Goal: Task Accomplishment & Management: Complete application form

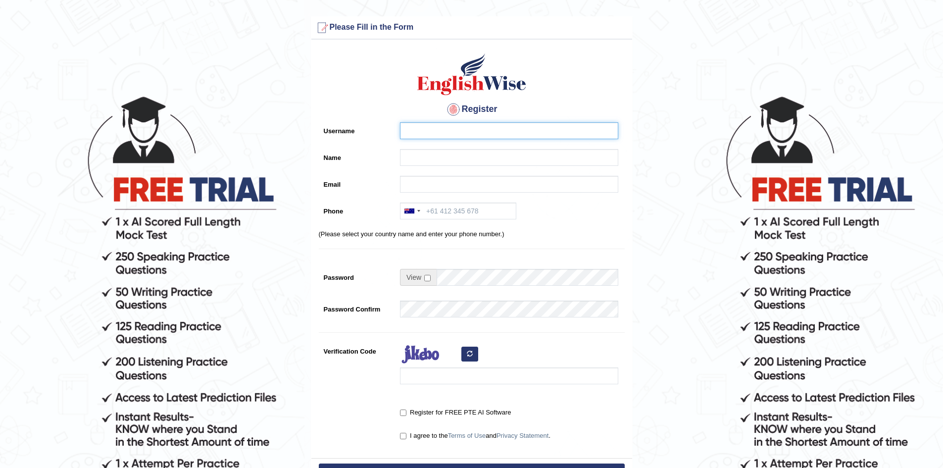
click at [424, 136] on input "Username" at bounding box center [509, 130] width 218 height 17
type input "B"
type input "b"
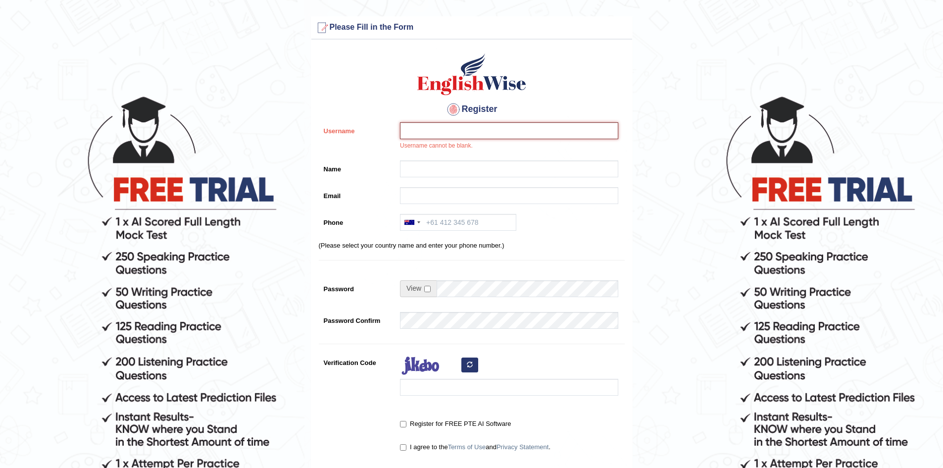
click at [465, 135] on input "Username" at bounding box center [509, 130] width 218 height 17
click at [442, 200] on input "Email" at bounding box center [509, 195] width 218 height 17
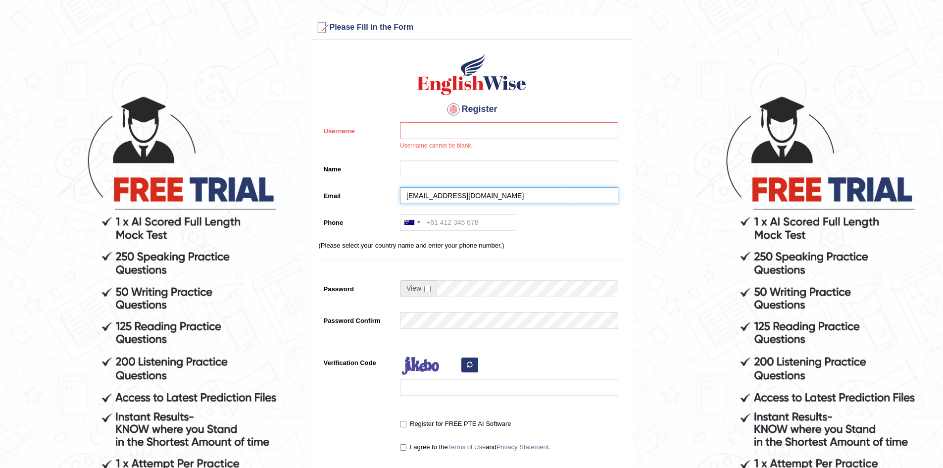
type input "pharmacylepantohospital@gmail.com"
click at [437, 235] on div "Australia +61 India (भारत) +91 New Zealand +64 United States +1 Canada +1 Unite…" at bounding box center [506, 225] width 223 height 22
click at [418, 221] on div at bounding box center [418, 222] width 3 height 2
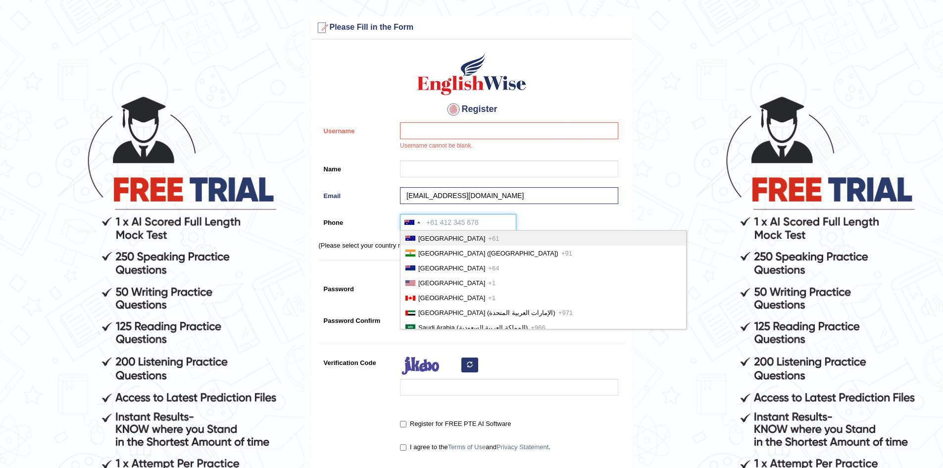
click at [425, 222] on input "Phone" at bounding box center [458, 222] width 116 height 17
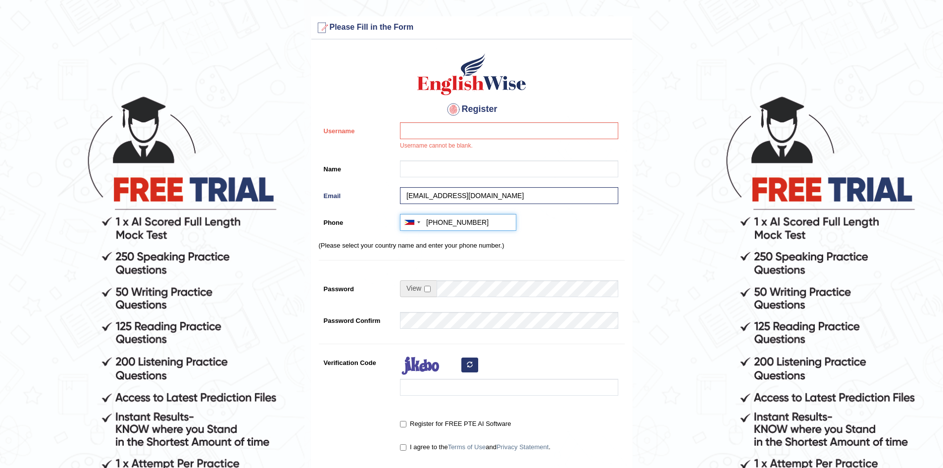
type input "+639467499179"
click at [425, 291] on input "checkbox" at bounding box center [427, 289] width 6 height 6
checkbox input "true"
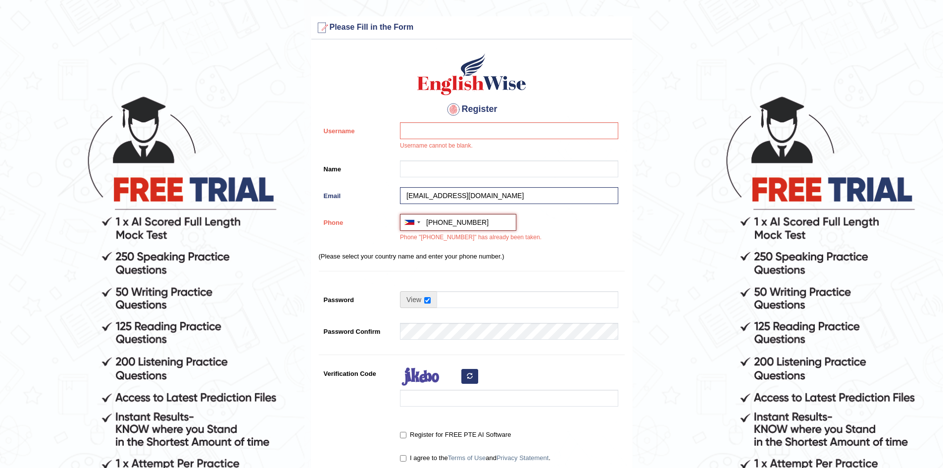
click at [496, 224] on input "+639467499179" at bounding box center [458, 222] width 116 height 17
type input "+639566144309"
click at [472, 303] on input "Password" at bounding box center [528, 299] width 182 height 17
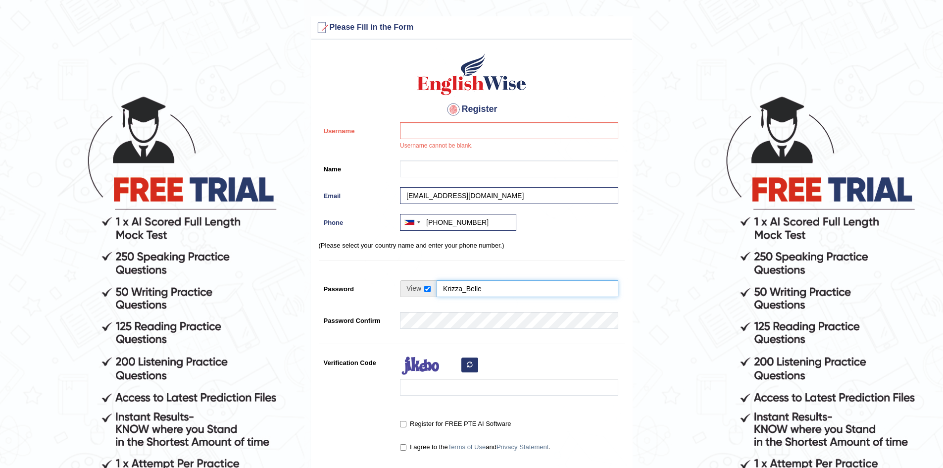
type input "Krizza_Belle"
click at [447, 396] on div at bounding box center [506, 377] width 223 height 47
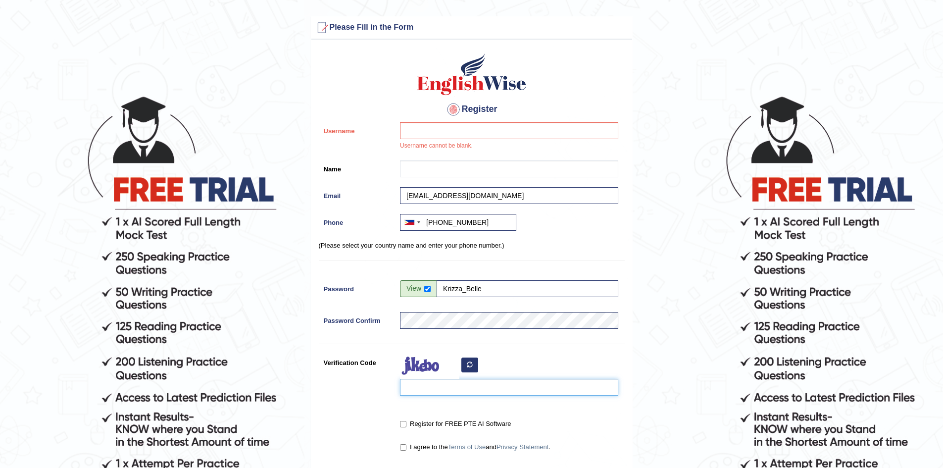
click at [446, 390] on input "Verification Code" at bounding box center [509, 387] width 218 height 17
type input "zaXjze"
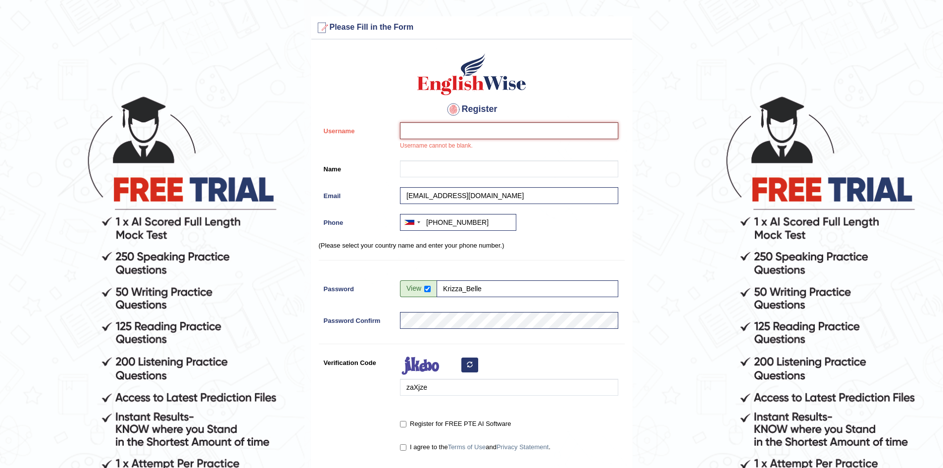
click at [428, 129] on input "Username" at bounding box center [509, 130] width 218 height 17
type input "Krizza_Belle"
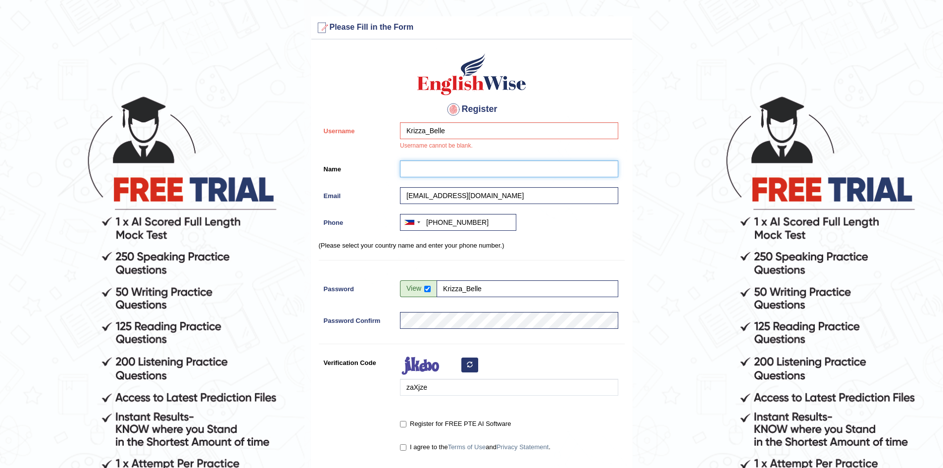
click at [428, 170] on input "Name" at bounding box center [509, 168] width 218 height 17
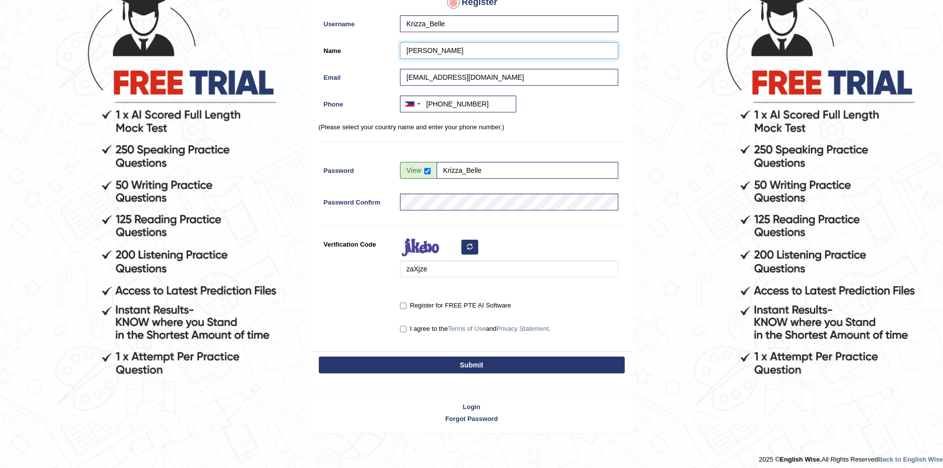
scroll to position [113, 0]
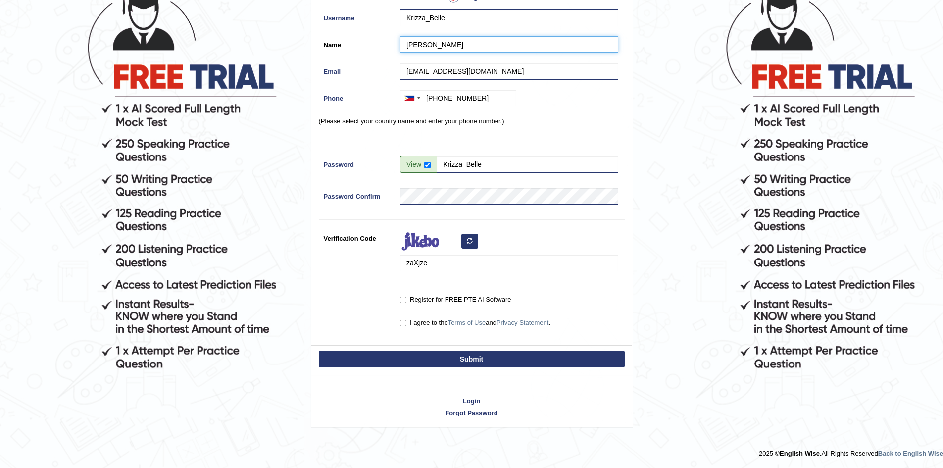
type input "[PERSON_NAME]"
click at [432, 300] on label "Register for FREE PTE AI Software" at bounding box center [455, 300] width 111 height 10
click at [406, 300] on input "Register for FREE PTE AI Software" at bounding box center [403, 300] width 6 height 6
checkbox input "true"
click at [427, 323] on label "I agree to the Terms of Use and Privacy Statement ." at bounding box center [475, 323] width 151 height 10
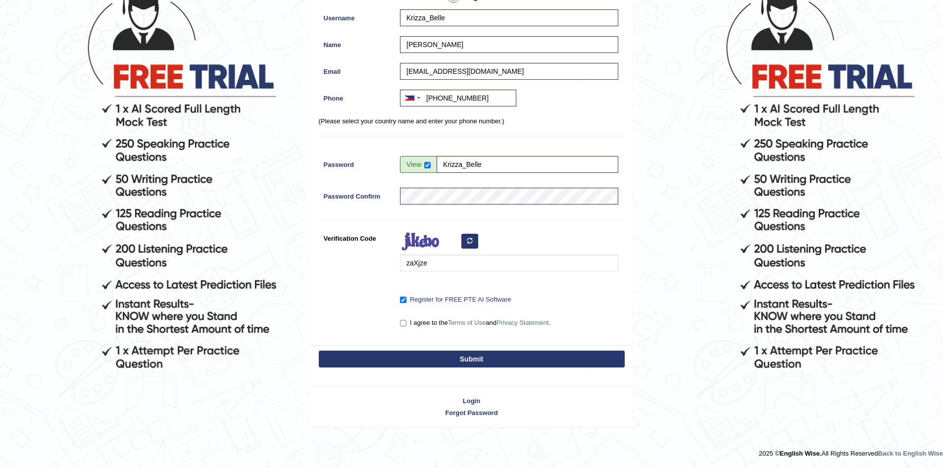
click at [406, 323] on input "I agree to the Terms of Use and Privacy Statement ." at bounding box center [403, 323] width 6 height 6
checkbox input "true"
click at [439, 354] on button "Submit" at bounding box center [472, 359] width 306 height 17
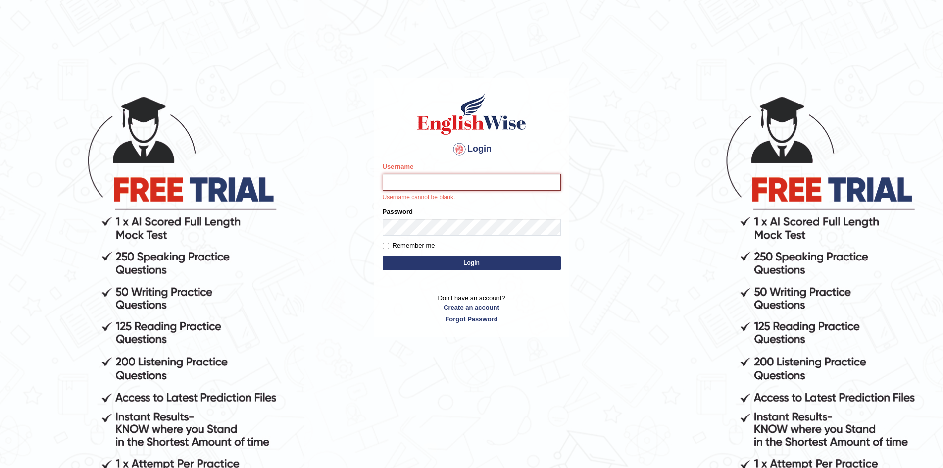
click at [457, 189] on input "Username" at bounding box center [472, 182] width 178 height 17
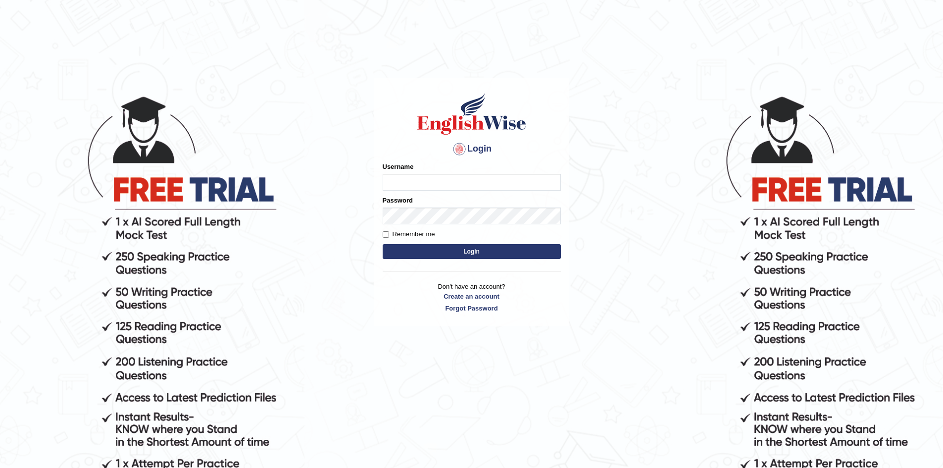
click at [395, 184] on input "Username" at bounding box center [472, 182] width 178 height 17
type input "Krizza_Belle"
click at [383, 244] on button "Login" at bounding box center [472, 251] width 178 height 15
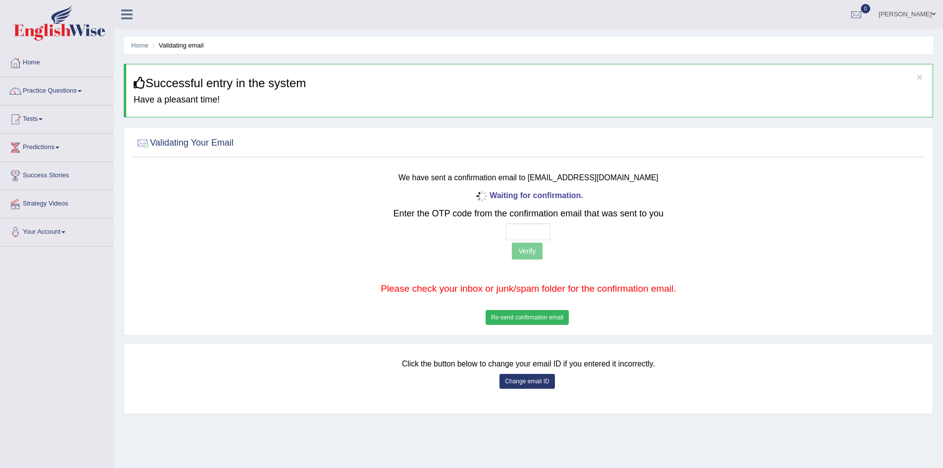
click at [526, 316] on button "Re-send confirmation email" at bounding box center [527, 317] width 83 height 15
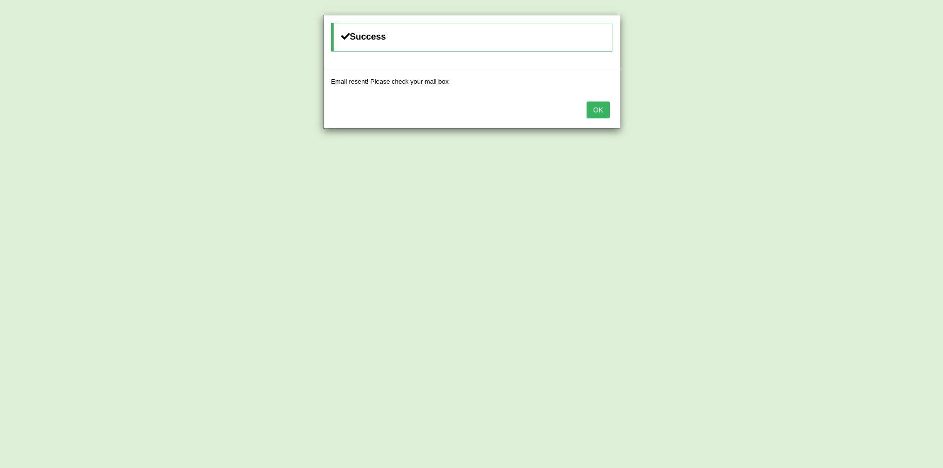
click at [590, 112] on button "OK" at bounding box center [598, 109] width 23 height 17
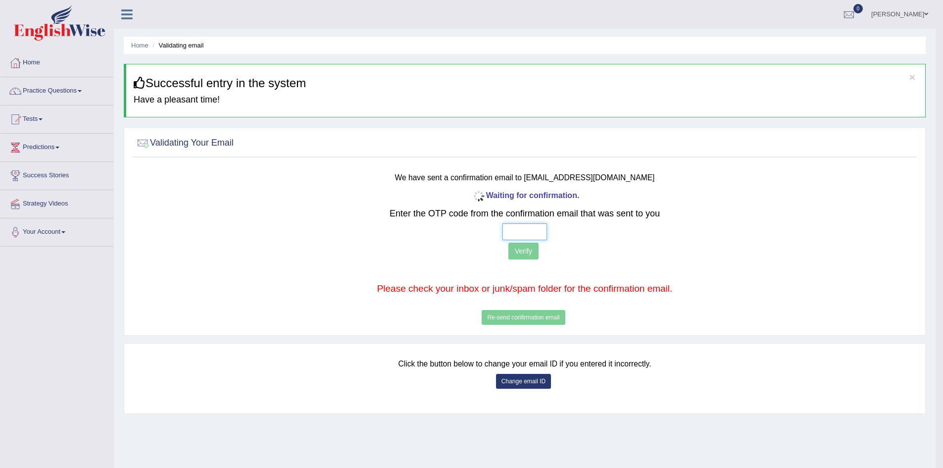
click at [519, 233] on input "text" at bounding box center [525, 231] width 45 height 17
type input "2 5 6 0"
click at [521, 255] on button "Verify" at bounding box center [523, 251] width 30 height 17
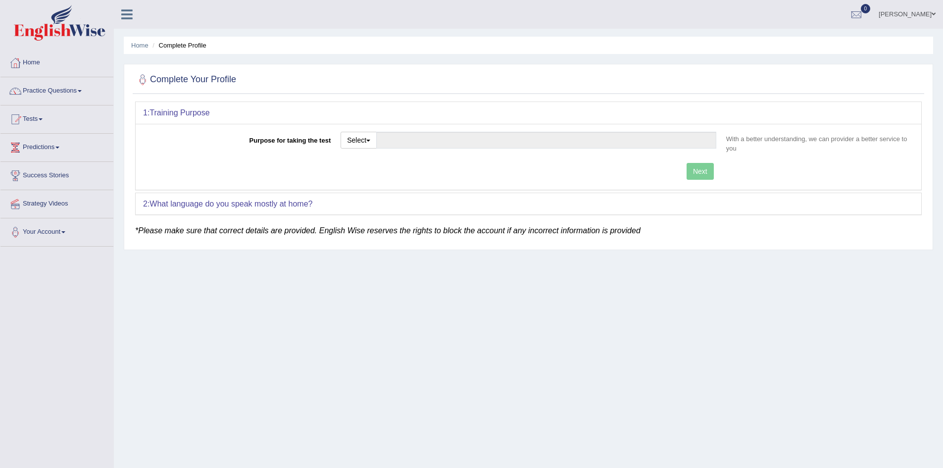
click at [929, 8] on link "[PERSON_NAME]" at bounding box center [907, 13] width 72 height 26
click at [30, 67] on link "Home" at bounding box center [56, 61] width 113 height 25
click at [42, 233] on link "Your Account" at bounding box center [56, 230] width 113 height 25
click at [60, 286] on link "Change Password" at bounding box center [64, 290] width 93 height 18
click at [369, 140] on span "button" at bounding box center [368, 141] width 4 height 2
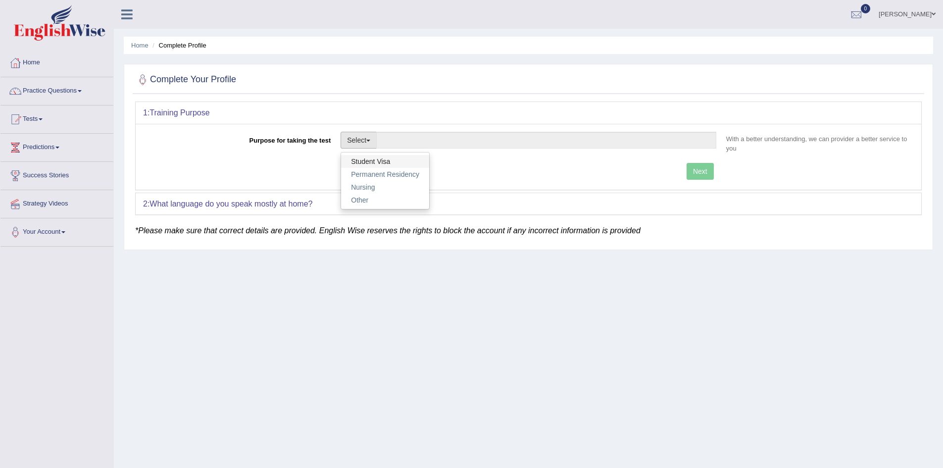
click at [373, 158] on link "Student Visa" at bounding box center [385, 161] width 88 height 13
type input "Student Visa"
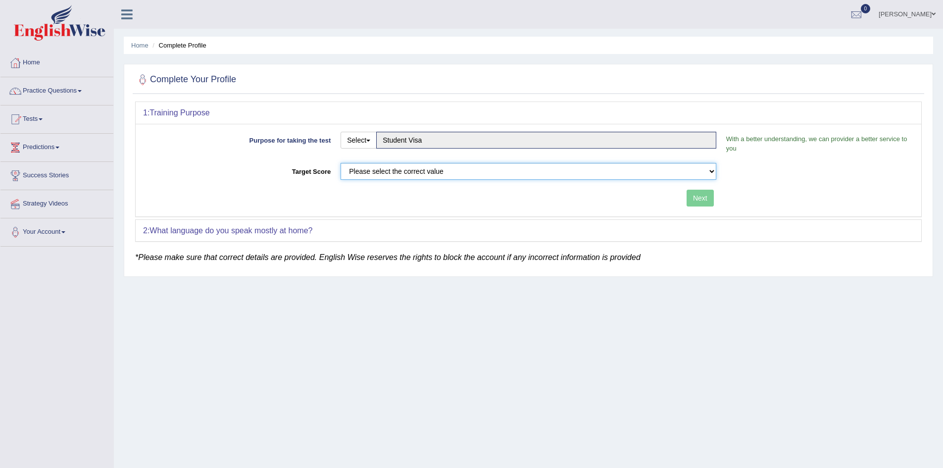
click at [682, 169] on select "Please select the correct value 50 (6 bands) 58 (6.5 bands) 65 (7 bands) 79 (8 …" at bounding box center [529, 171] width 376 height 17
select select "79"
click at [341, 163] on select "Please select the correct value 50 (6 bands) 58 (6.5 bands) 65 (7 bands) 79 (8 …" at bounding box center [529, 171] width 376 height 17
click at [705, 202] on button "Next" at bounding box center [700, 198] width 27 height 17
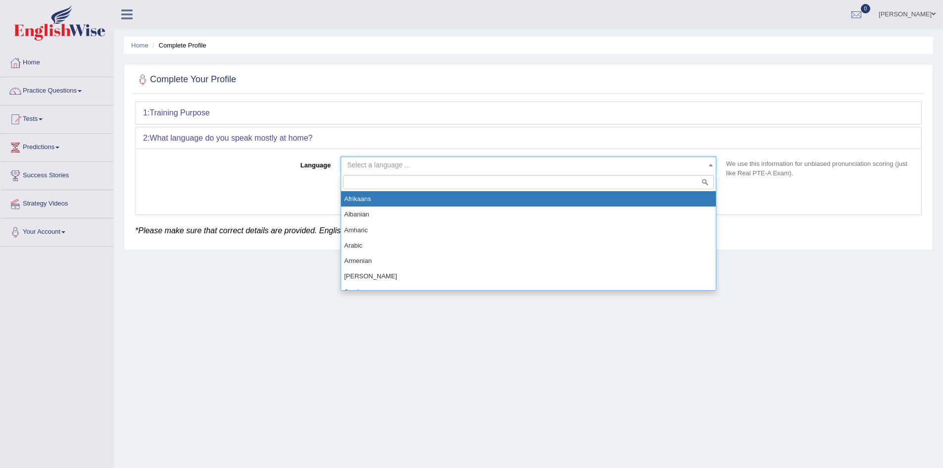
click at [683, 168] on span "Select a language ..." at bounding box center [525, 165] width 357 height 10
click at [566, 184] on input "search" at bounding box center [528, 182] width 371 height 14
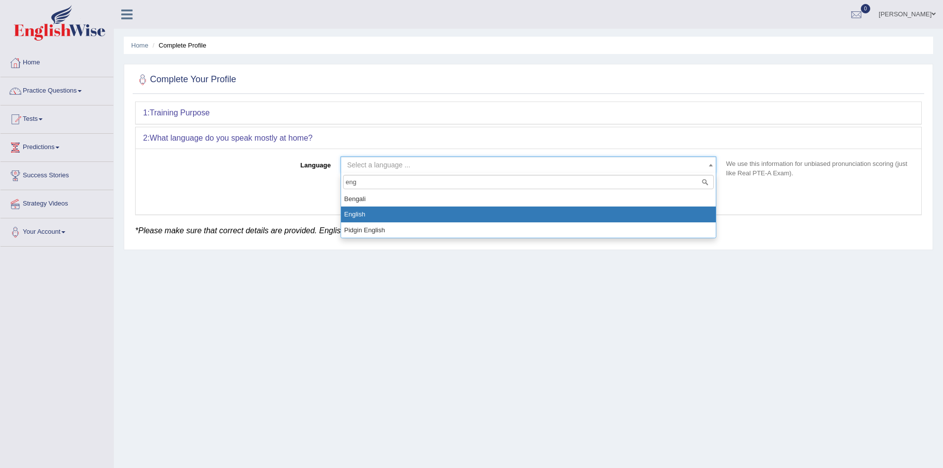
type input "eng"
select select "English"
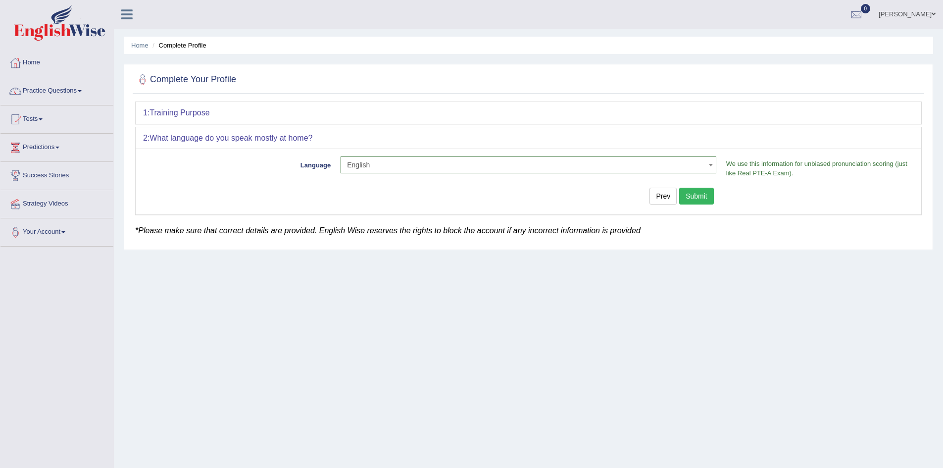
click at [701, 198] on button "Submit" at bounding box center [696, 196] width 35 height 17
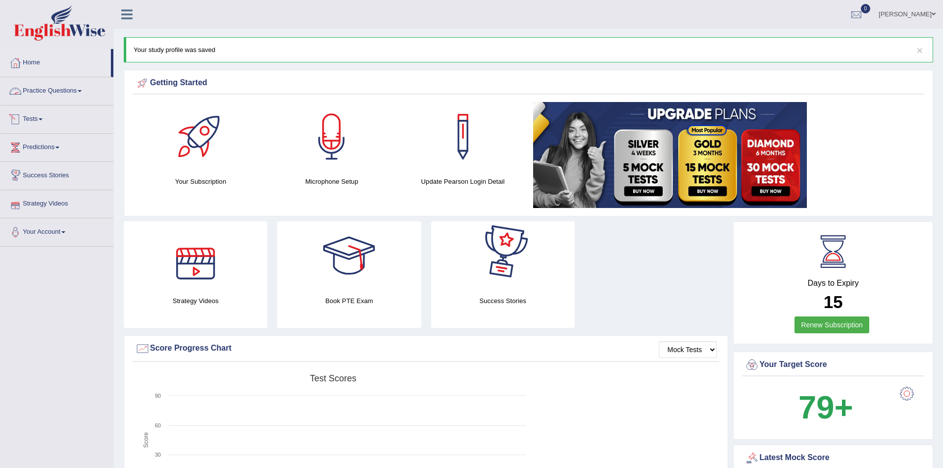
click at [26, 118] on link "Tests" at bounding box center [56, 117] width 113 height 25
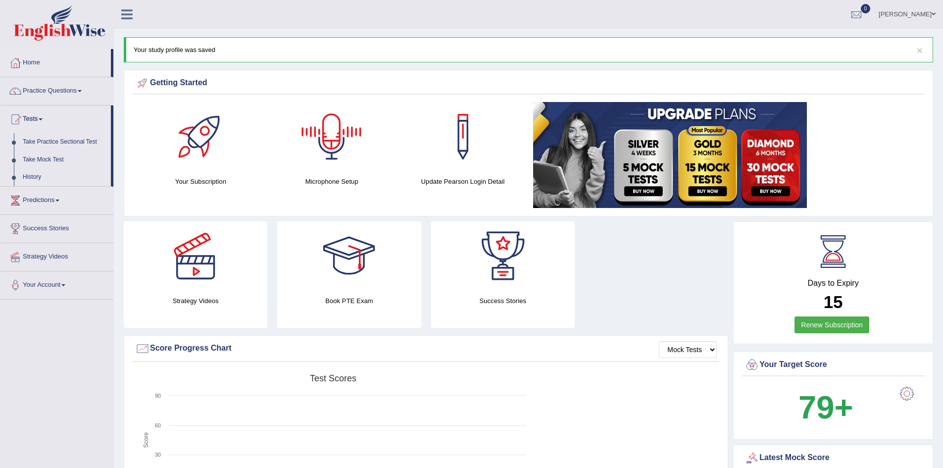
click at [928, 11] on link "[PERSON_NAME]" at bounding box center [907, 13] width 72 height 26
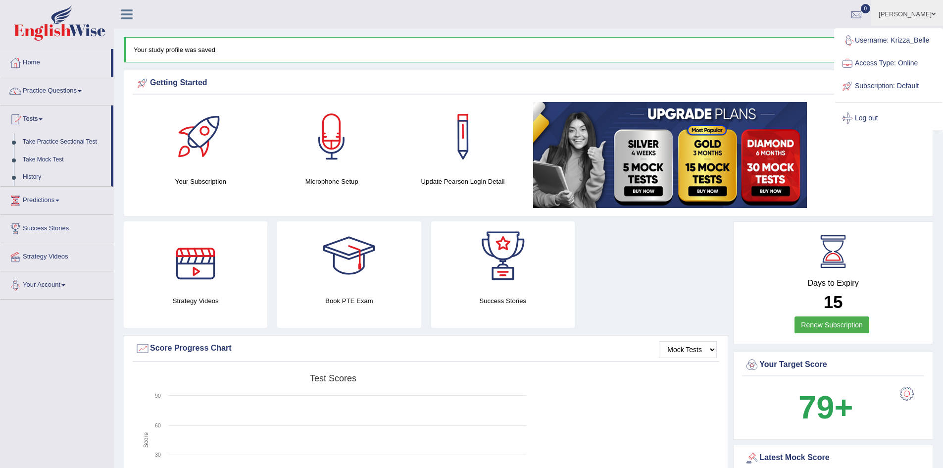
click at [48, 281] on link "Your Account" at bounding box center [56, 283] width 113 height 25
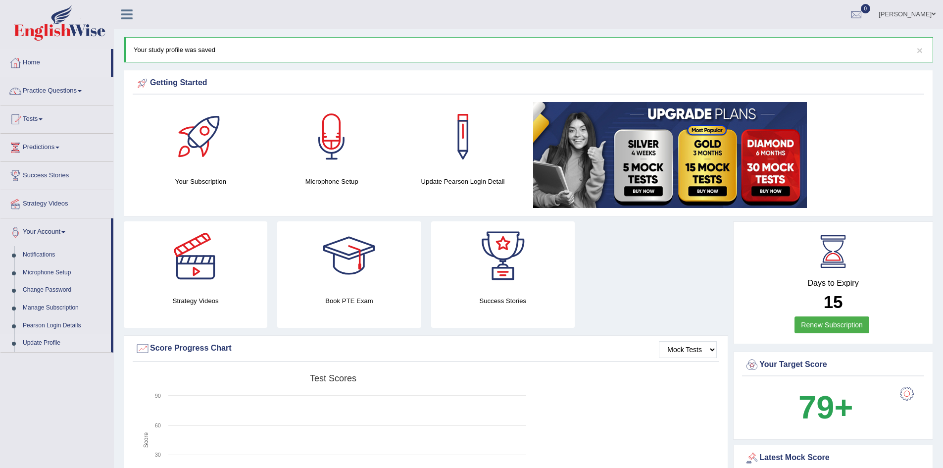
click at [43, 340] on link "Update Profile" at bounding box center [64, 343] width 93 height 18
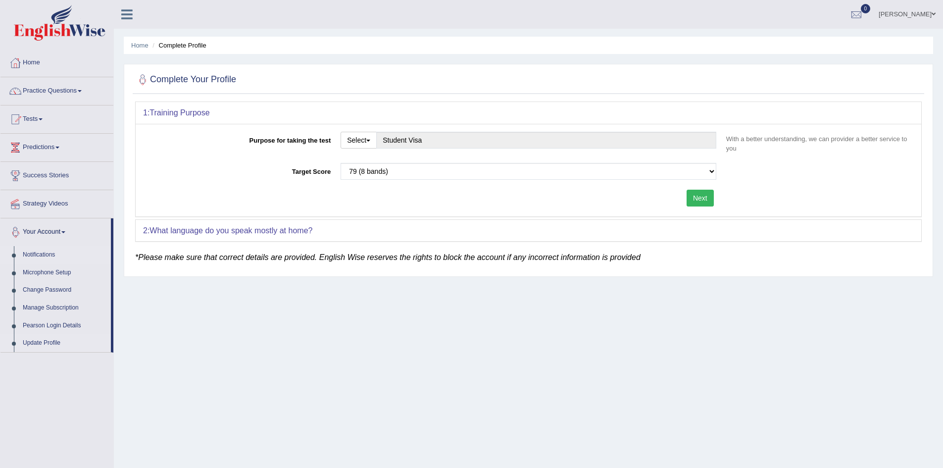
click at [39, 254] on link "Notifications" at bounding box center [64, 255] width 93 height 18
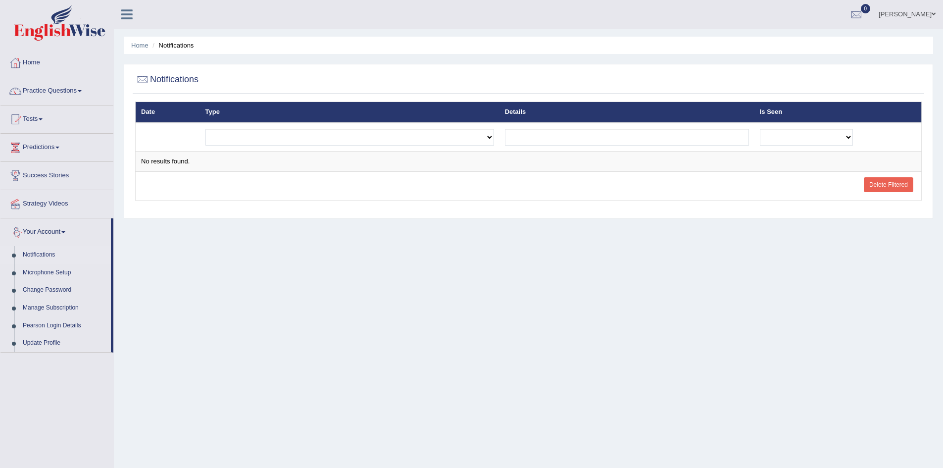
click at [929, 10] on link "[PERSON_NAME]" at bounding box center [907, 13] width 72 height 26
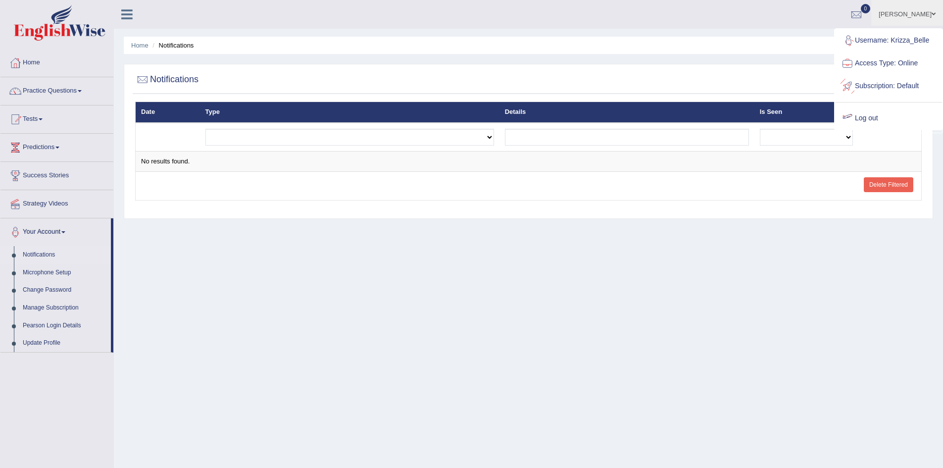
click at [878, 117] on link "Log out" at bounding box center [888, 118] width 107 height 23
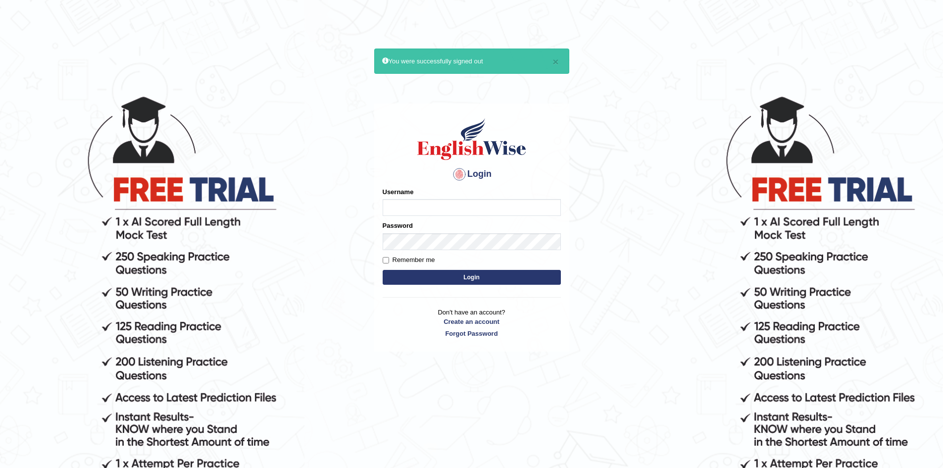
click at [449, 210] on input "Username" at bounding box center [472, 207] width 178 height 17
click at [455, 204] on input "Krizza_Belle" at bounding box center [472, 207] width 178 height 17
type input "Krizza_Belle"
click at [447, 277] on button "Login" at bounding box center [472, 277] width 178 height 15
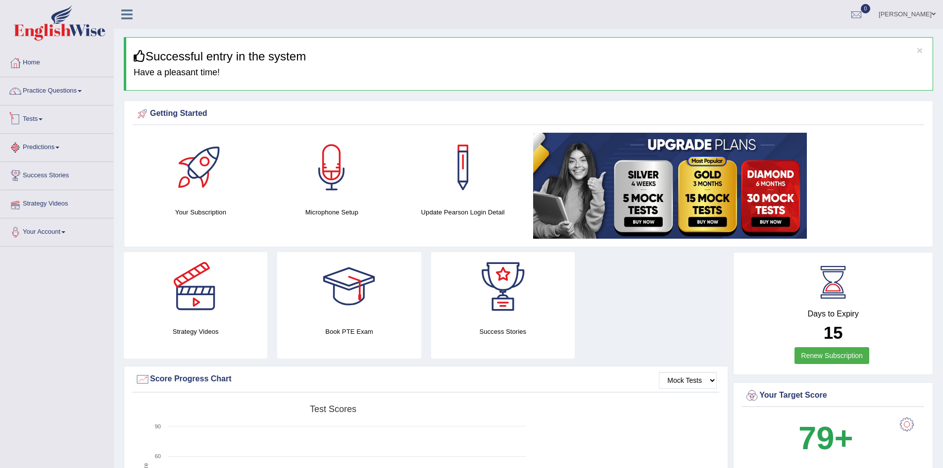
click at [30, 115] on link "Tests" at bounding box center [56, 117] width 113 height 25
click at [46, 158] on link "Take Mock Test" at bounding box center [64, 160] width 93 height 18
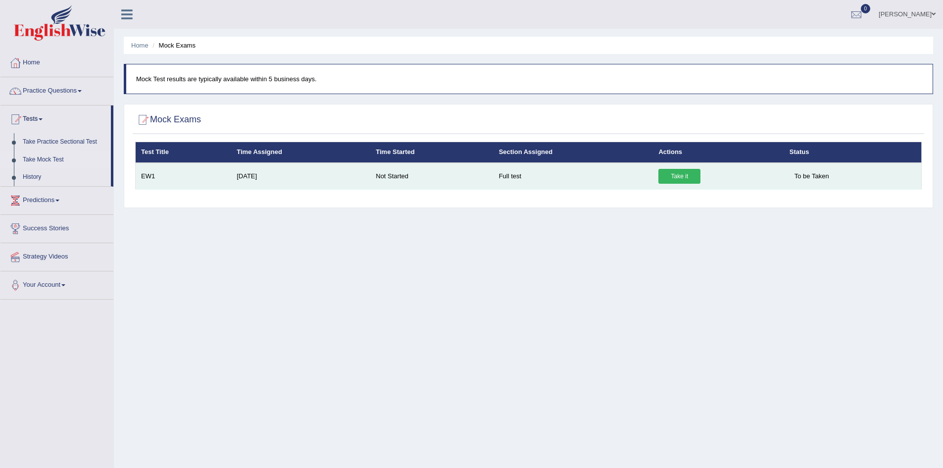
click at [676, 179] on link "Take it" at bounding box center [679, 176] width 42 height 15
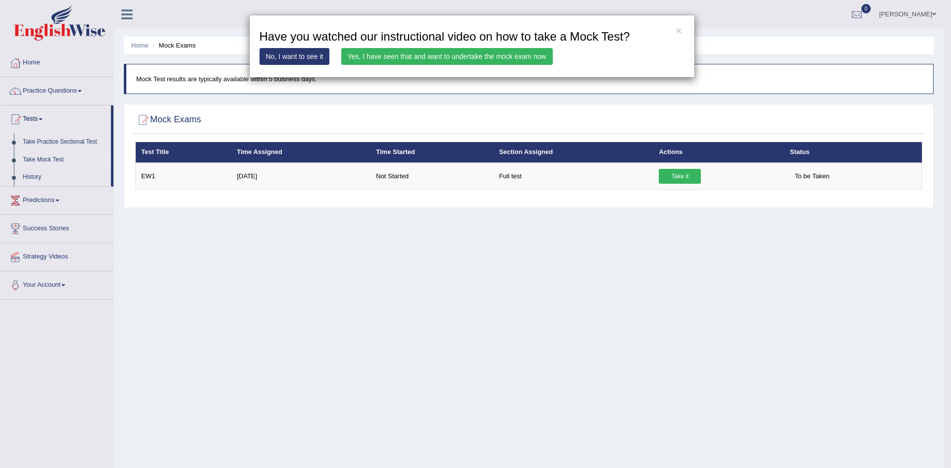
click at [476, 52] on link "Yes, I have seen that and want to undertake the mock exam now" at bounding box center [446, 56] width 211 height 17
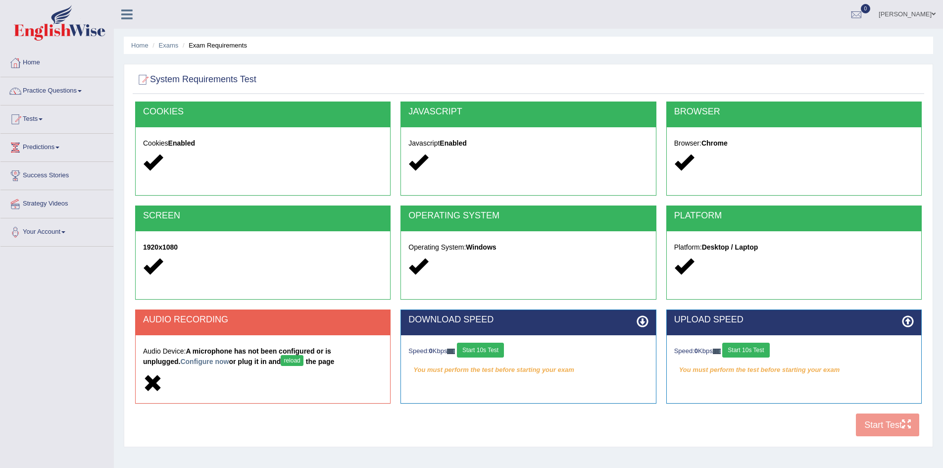
click at [281, 360] on button "reload" at bounding box center [292, 360] width 22 height 11
click at [495, 353] on button "Start 10s Test" at bounding box center [480, 350] width 47 height 15
click at [756, 352] on button "Start 10s Test" at bounding box center [745, 350] width 47 height 15
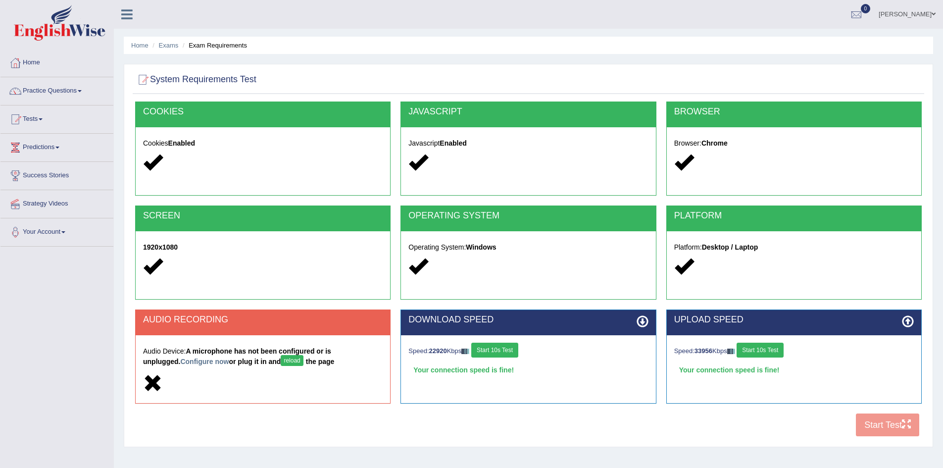
click at [281, 361] on button "reload" at bounding box center [292, 360] width 22 height 11
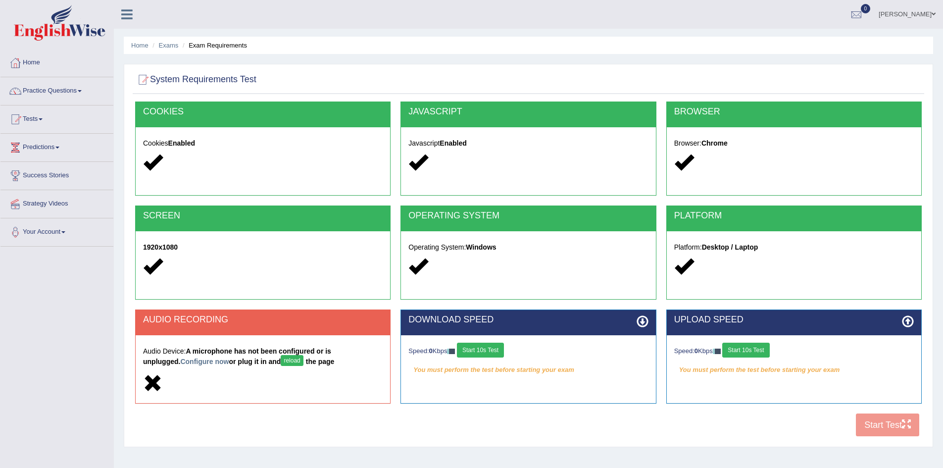
click at [281, 363] on button "reload" at bounding box center [292, 360] width 22 height 11
drag, startPoint x: 0, startPoint y: 0, endPoint x: 264, endPoint y: 363, distance: 449.4
click at [281, 363] on button "reload" at bounding box center [292, 360] width 22 height 11
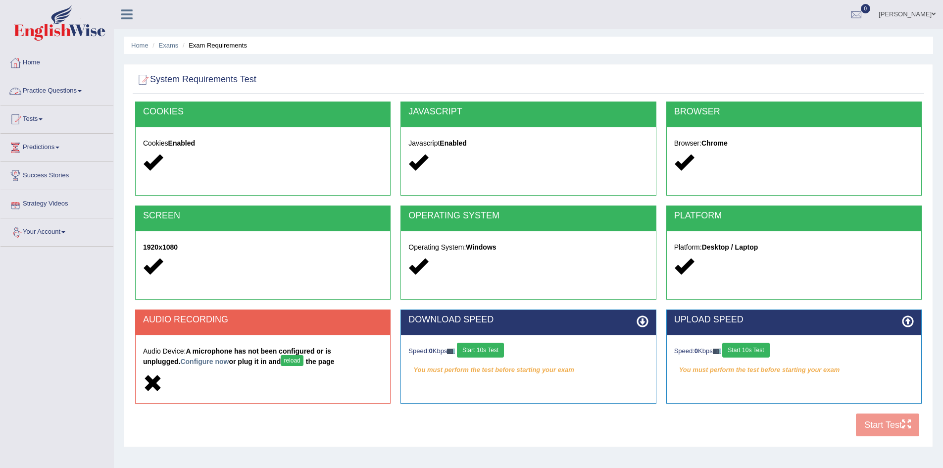
click at [60, 92] on link "Practice Questions" at bounding box center [56, 89] width 113 height 25
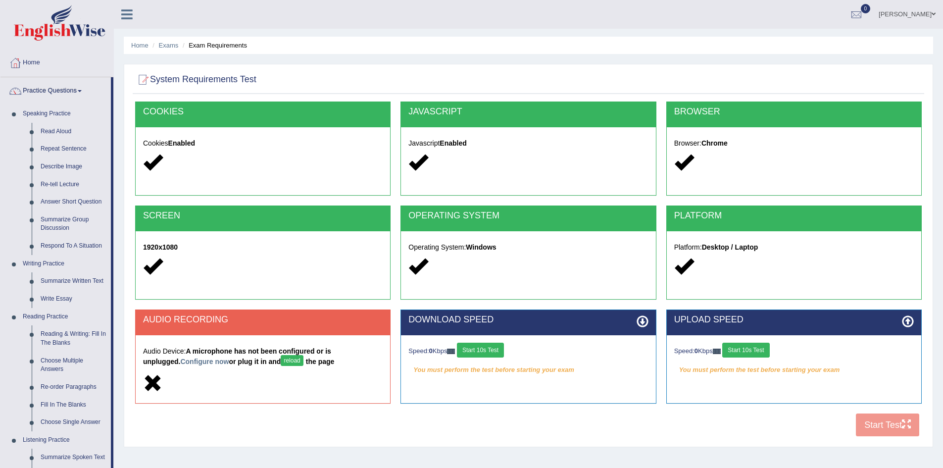
click at [72, 89] on link "Practice Questions" at bounding box center [55, 89] width 110 height 25
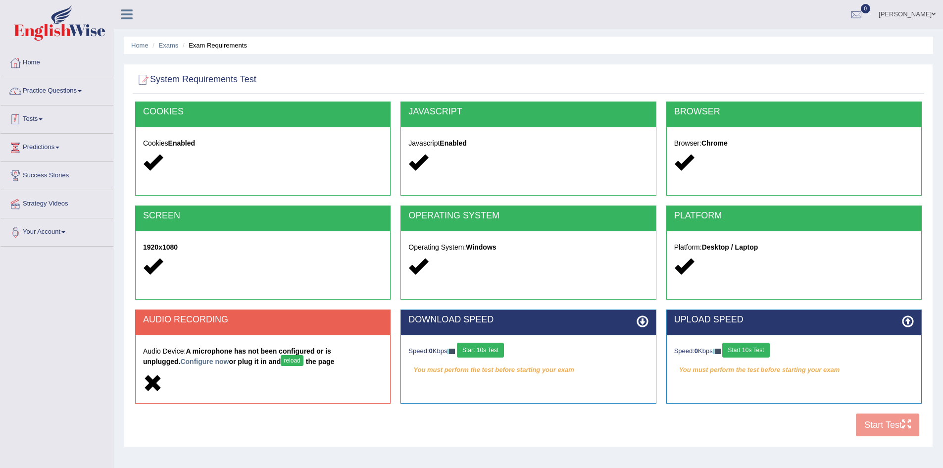
click at [43, 119] on span at bounding box center [41, 119] width 4 height 2
click at [60, 159] on link "Take Mock Test" at bounding box center [64, 160] width 93 height 18
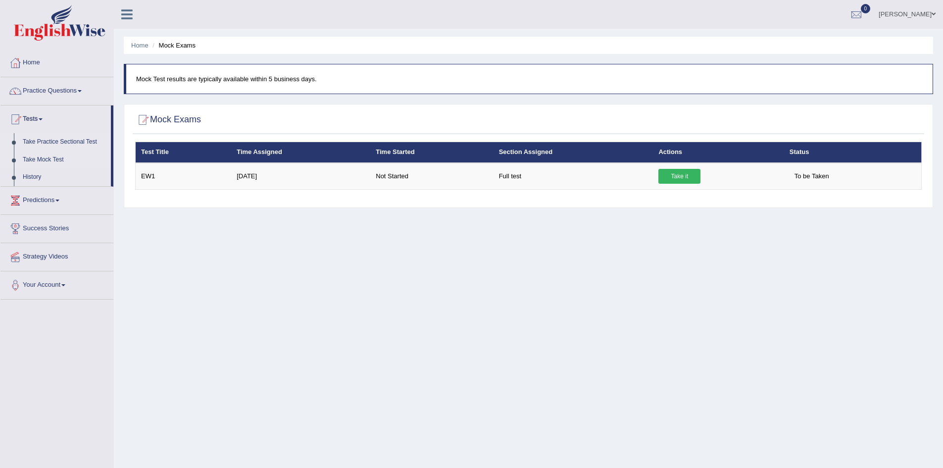
click at [75, 138] on link "Take Practice Sectional Test" at bounding box center [64, 142] width 93 height 18
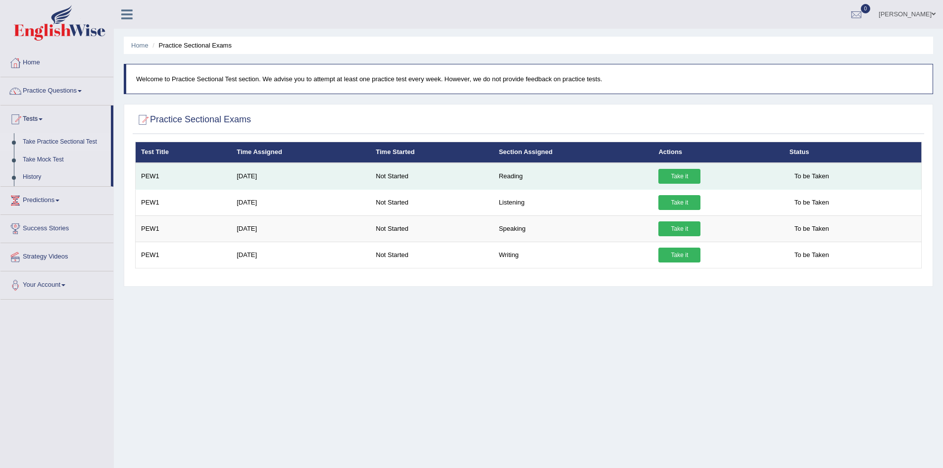
click at [677, 174] on link "Take it" at bounding box center [679, 176] width 42 height 15
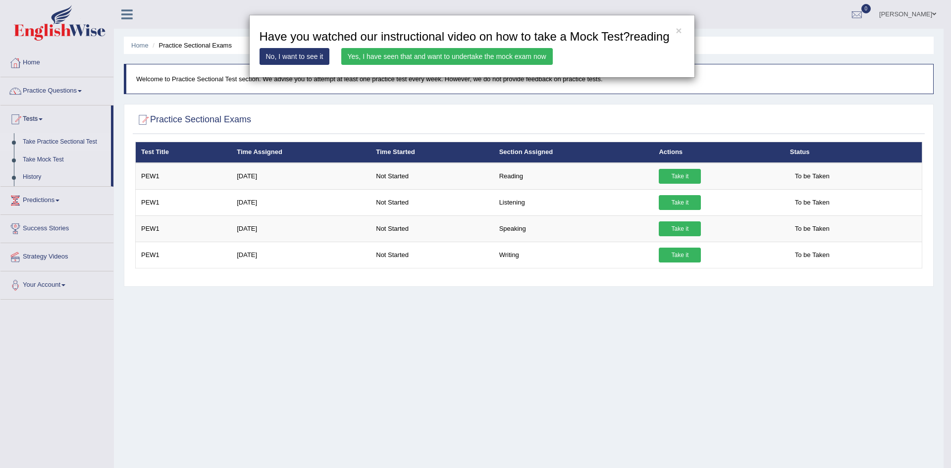
click at [509, 57] on link "Yes, I have seen that and want to undertake the mock exam now" at bounding box center [446, 56] width 211 height 17
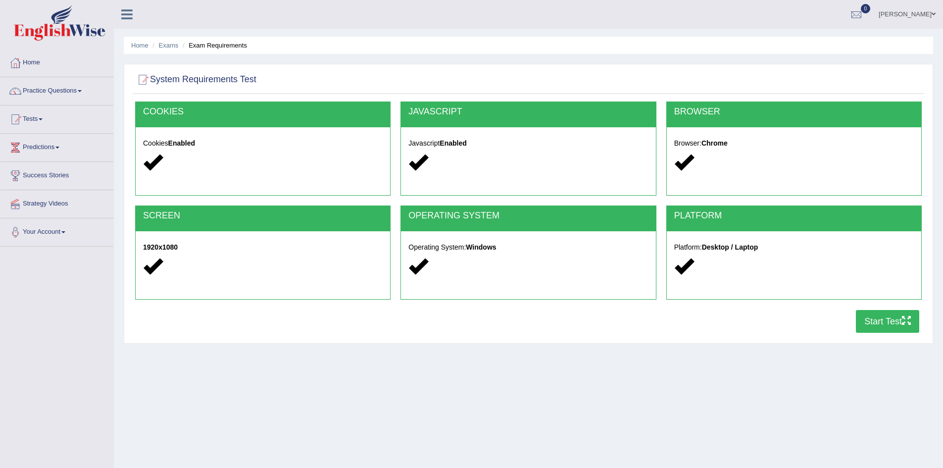
click at [883, 323] on button "Start Test" at bounding box center [887, 321] width 63 height 23
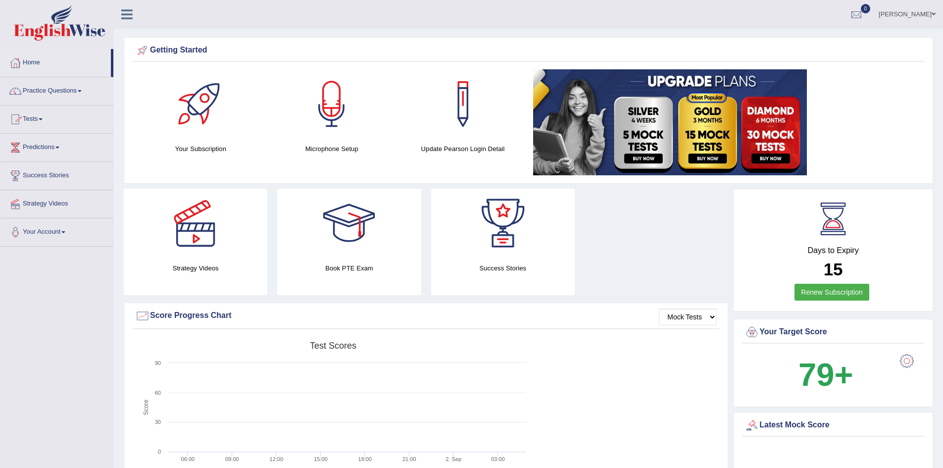
click at [40, 121] on link "Tests" at bounding box center [56, 117] width 113 height 25
click at [59, 143] on link "Take Practice Sectional Test" at bounding box center [64, 142] width 93 height 18
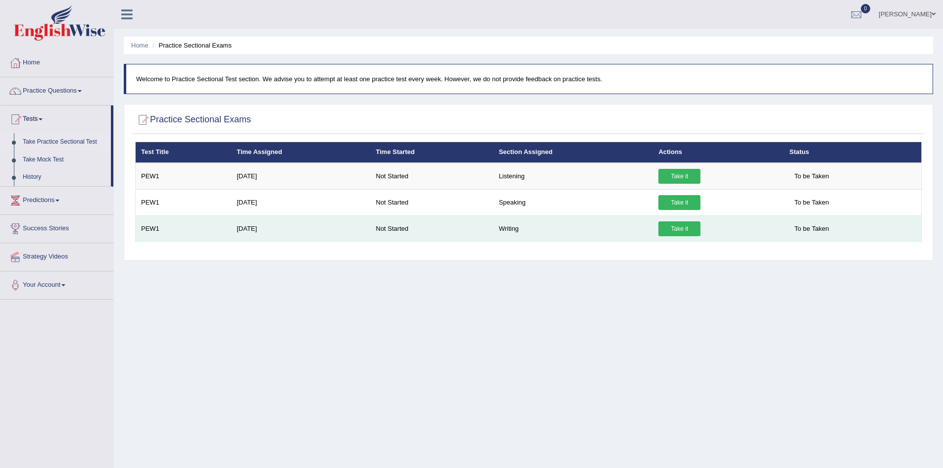
click at [689, 232] on link "Take it" at bounding box center [679, 228] width 42 height 15
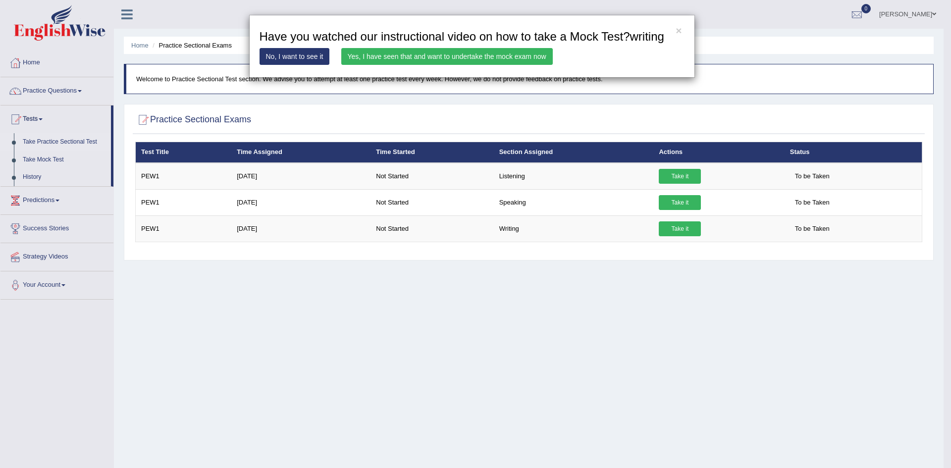
drag, startPoint x: 487, startPoint y: 43, endPoint x: 487, endPoint y: 51, distance: 8.4
click at [487, 43] on h3 "Have you watched our instructional video on how to take a Mock Test?writing" at bounding box center [471, 36] width 425 height 13
click at [489, 55] on link "Yes, I have seen that and want to undertake the mock exam now" at bounding box center [446, 56] width 211 height 17
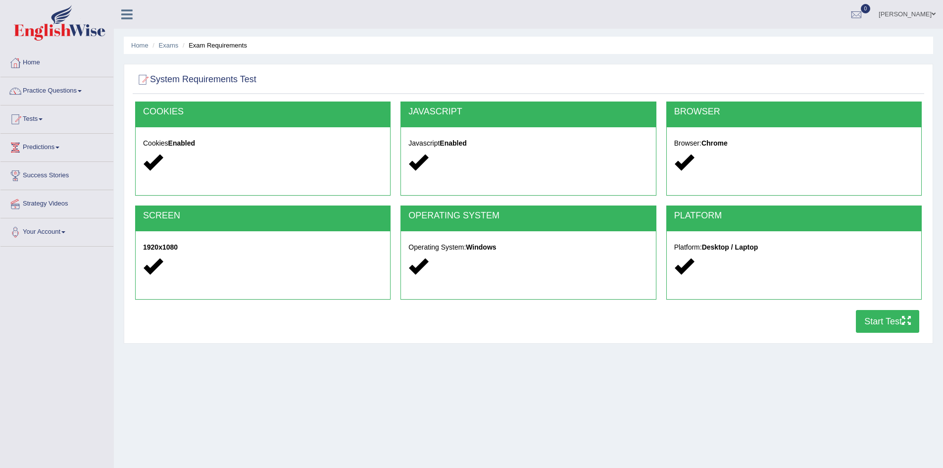
click at [871, 317] on button "Start Test" at bounding box center [887, 321] width 63 height 23
